Goal: Book appointment/travel/reservation

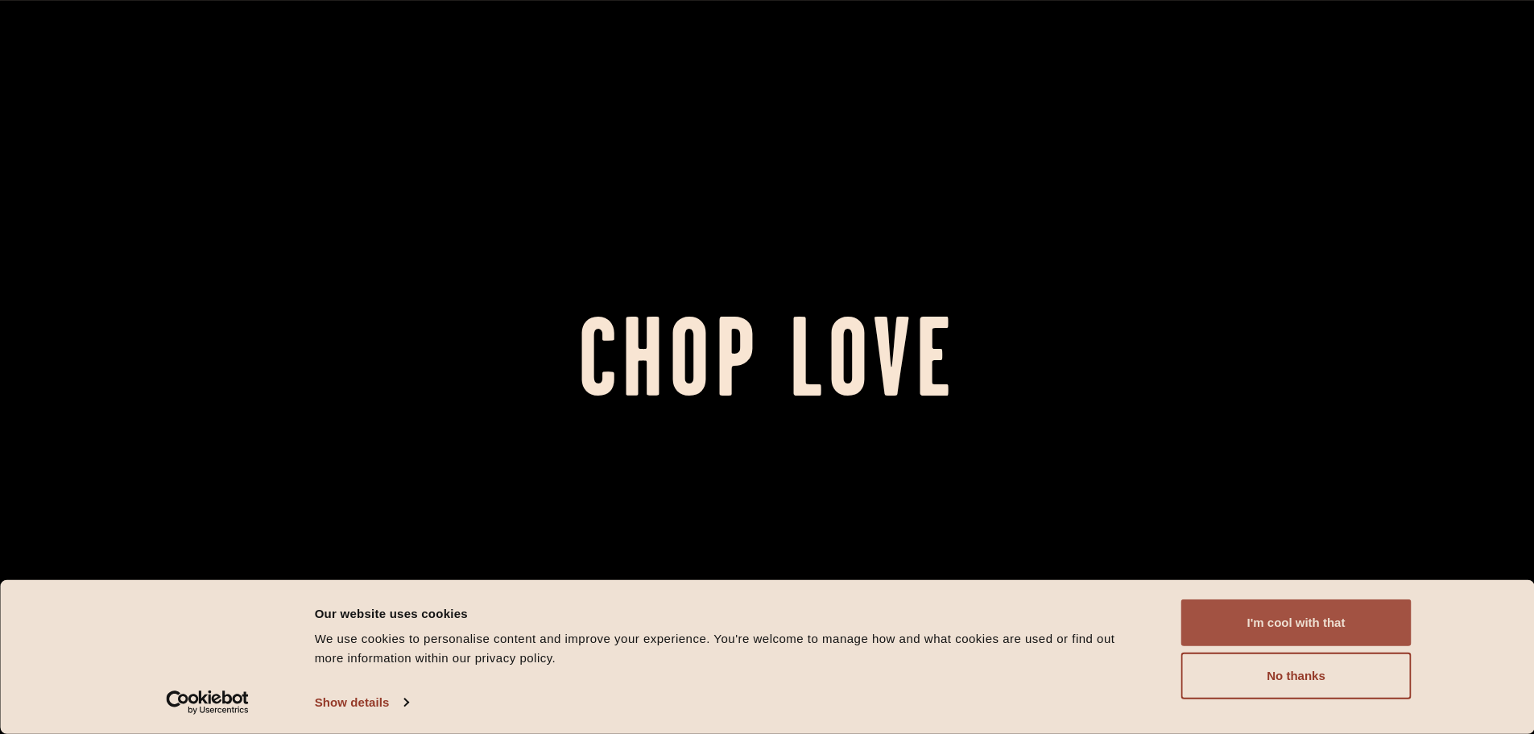
click at [1306, 621] on button "I'm cool with that" at bounding box center [1296, 622] width 230 height 47
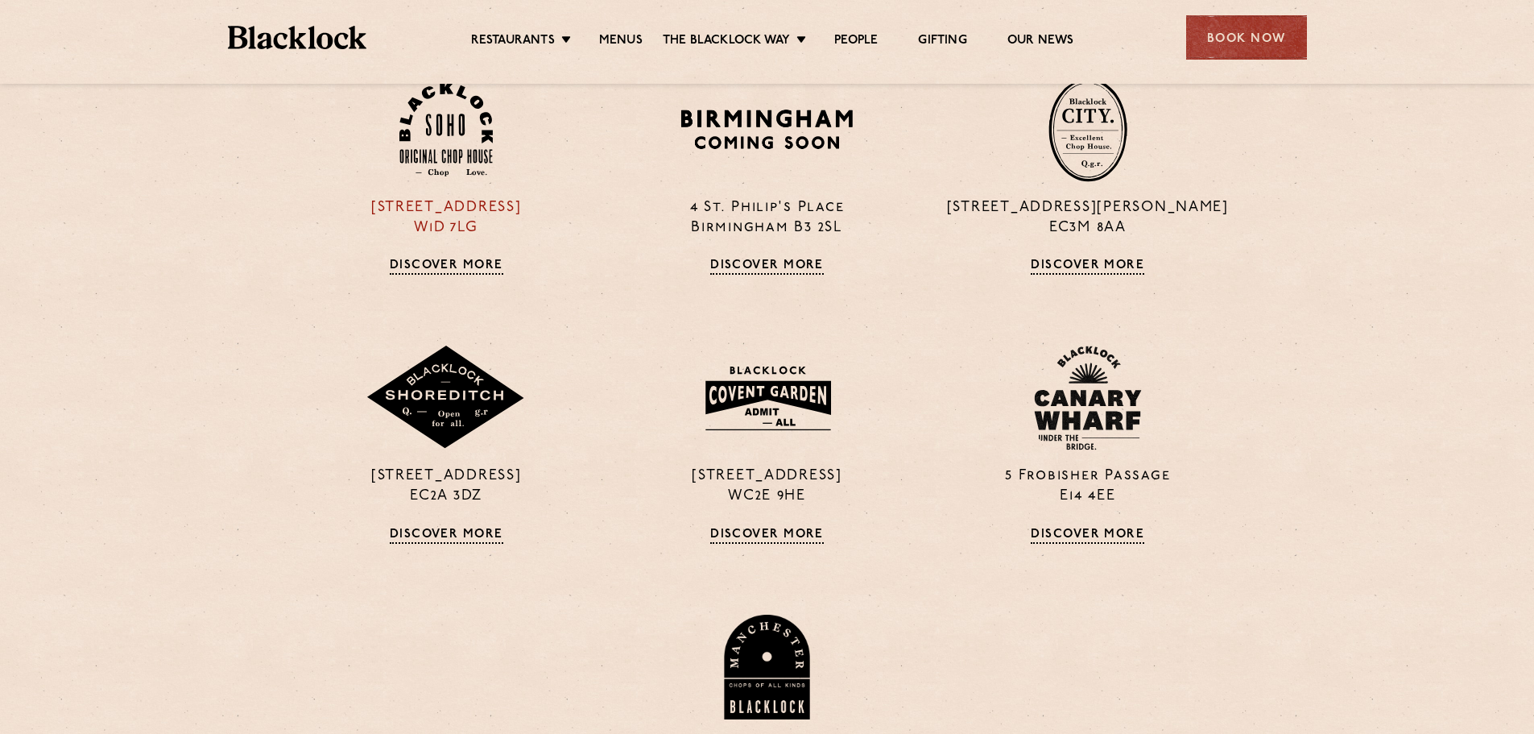
scroll to position [1208, 0]
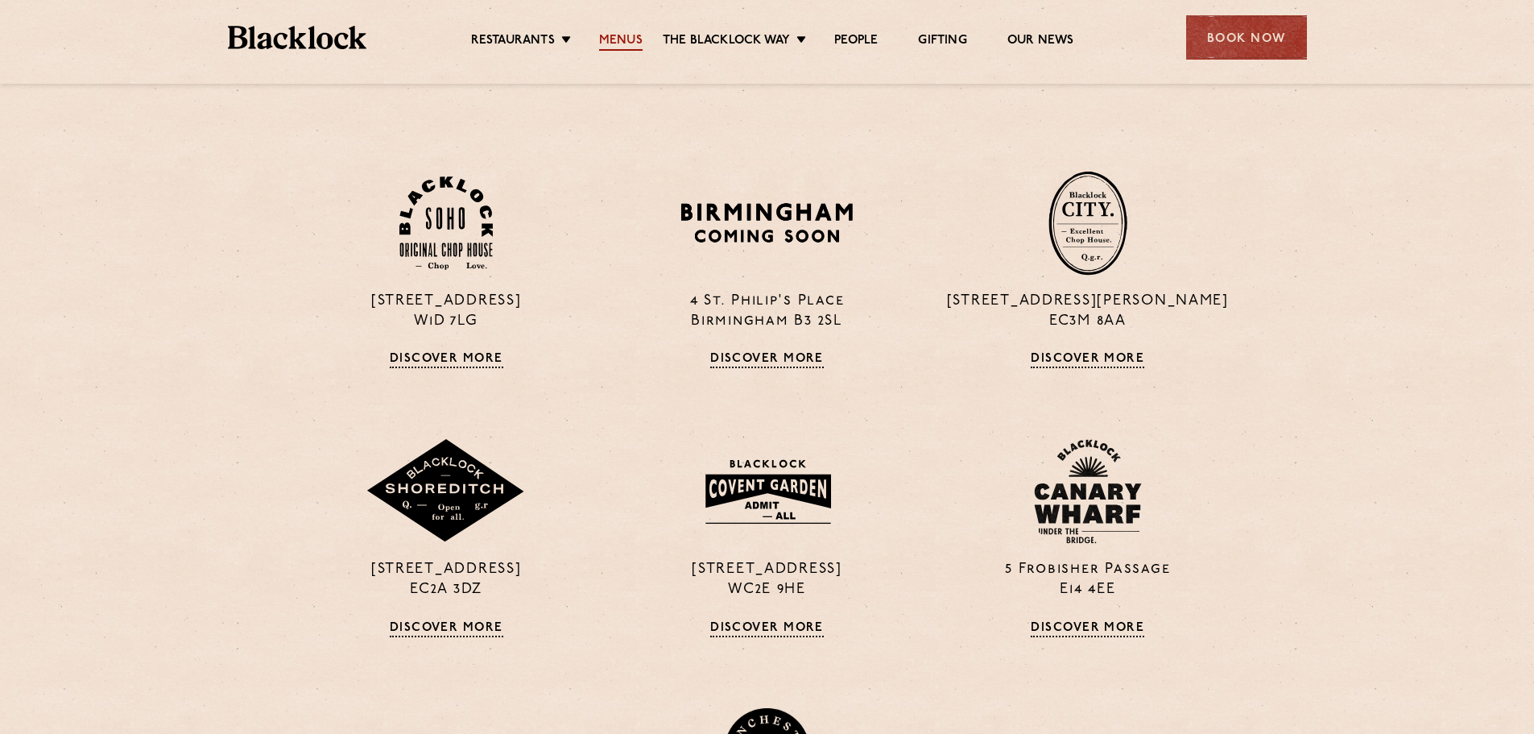
click at [614, 43] on link "Menus" at bounding box center [620, 42] width 43 height 18
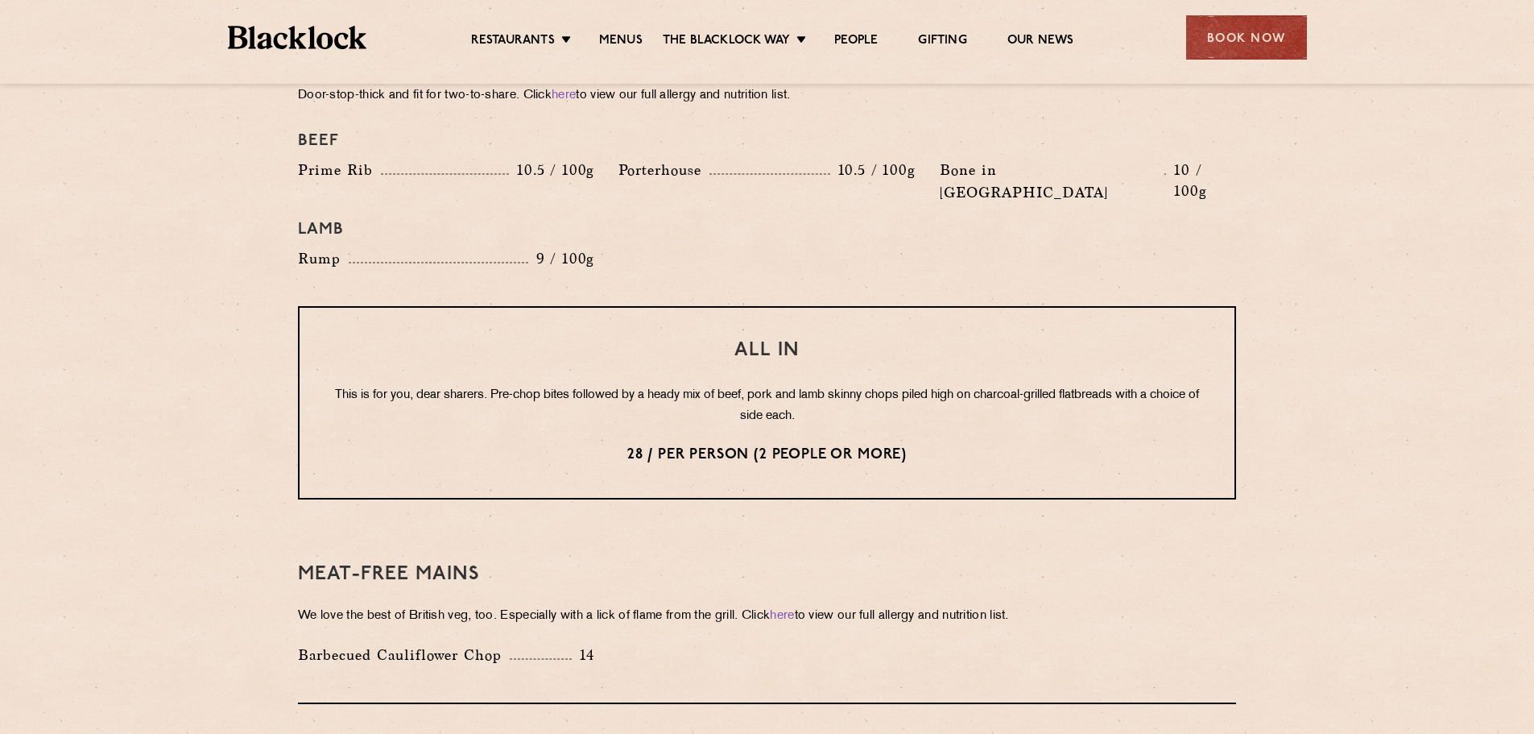
scroll to position [1611, 0]
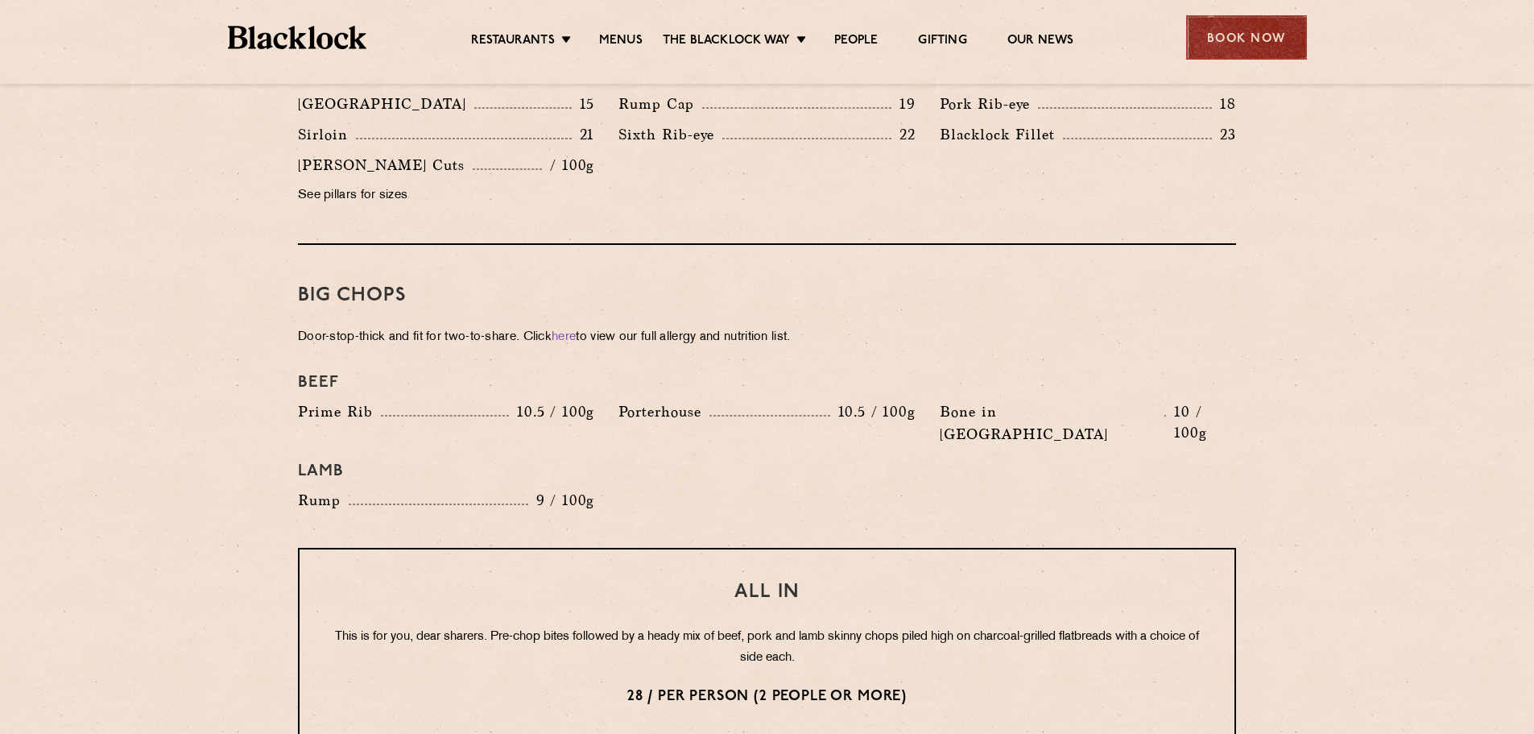
click at [1246, 33] on div "Book Now" at bounding box center [1246, 37] width 121 height 44
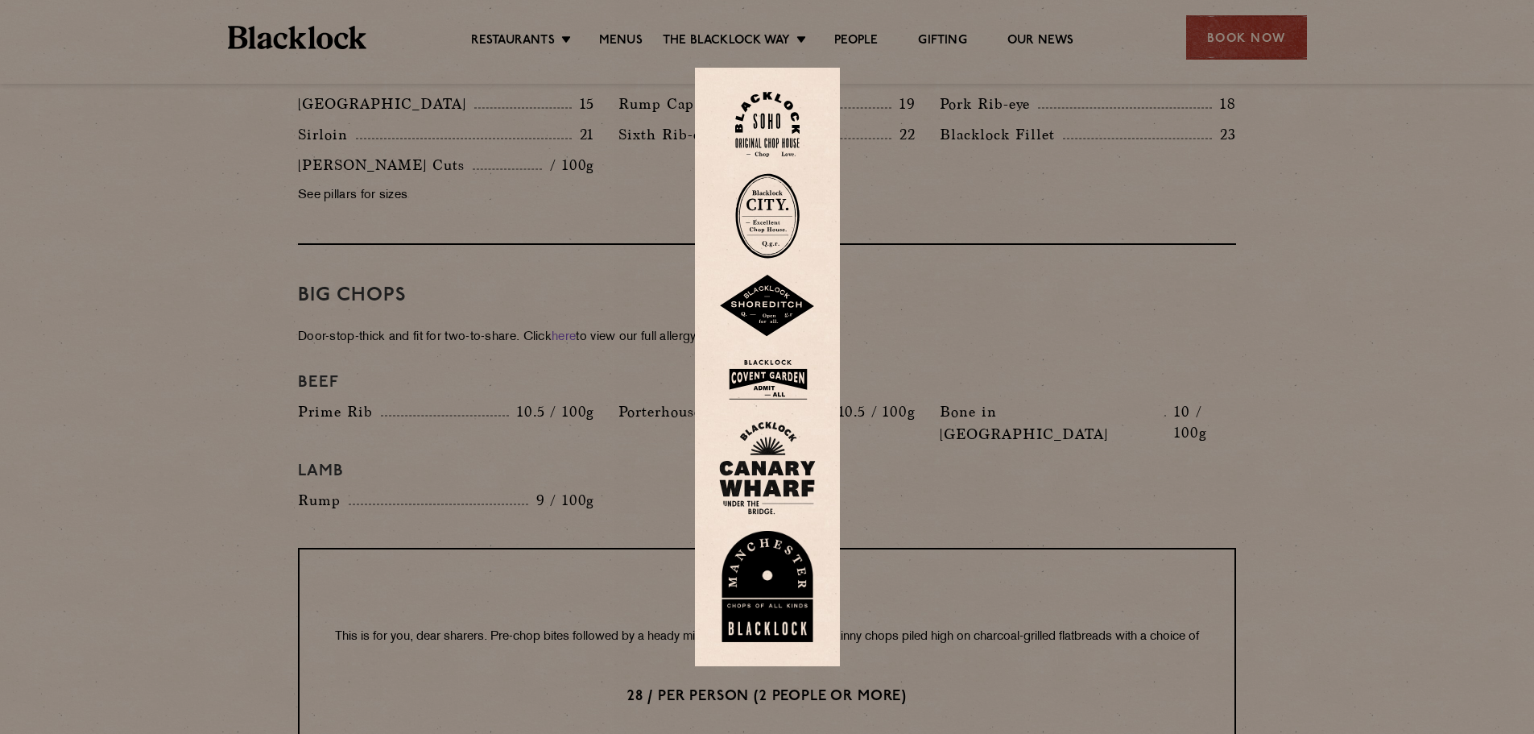
click at [775, 125] on img at bounding box center [767, 124] width 64 height 65
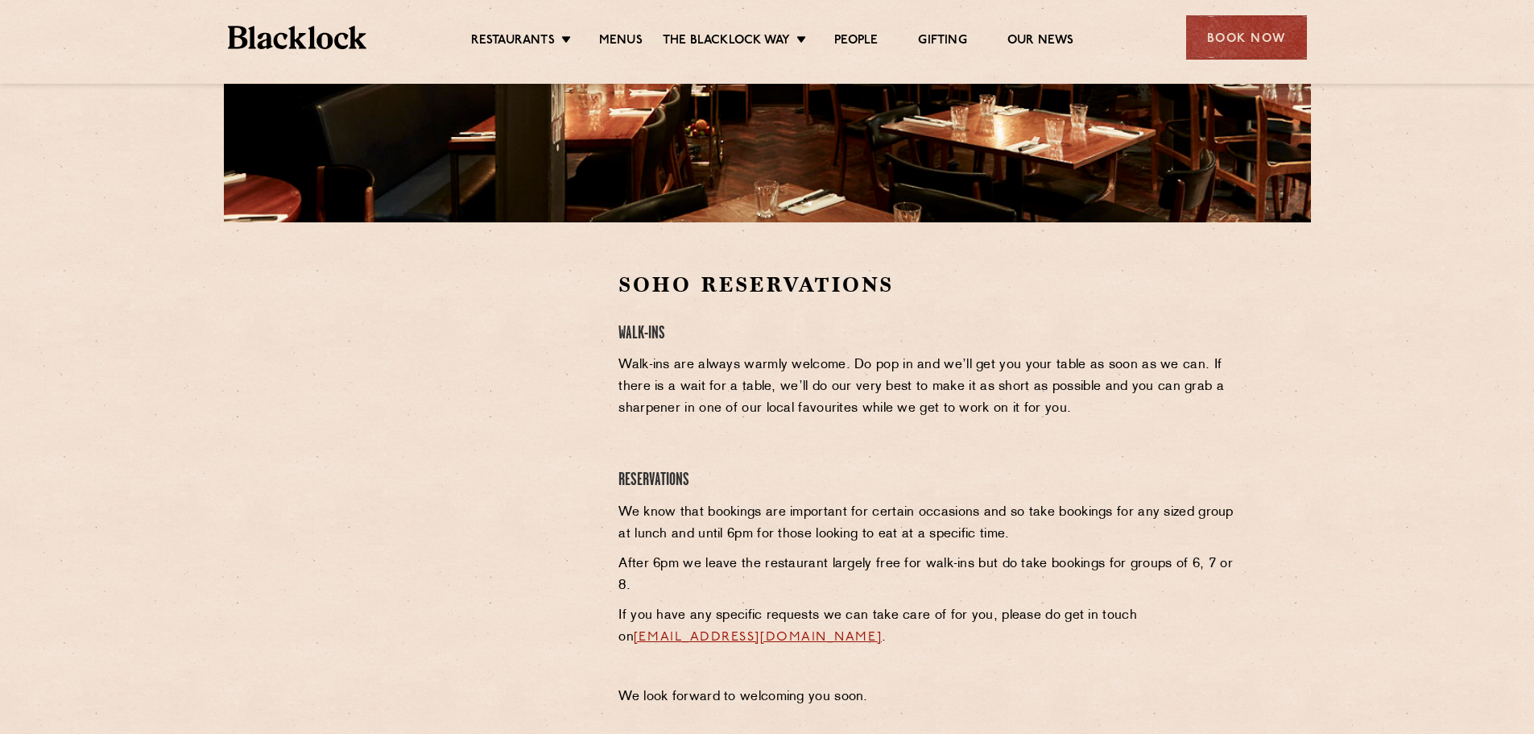
scroll to position [483, 0]
